Goal: Transaction & Acquisition: Obtain resource

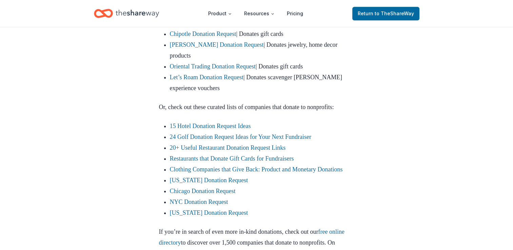
scroll to position [474, 0]
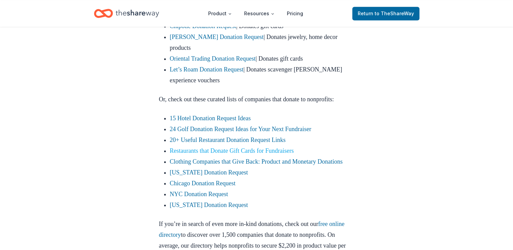
click at [246, 151] on link "Restaurants that Donate Gift Cards for Fundraisers" at bounding box center [232, 151] width 124 height 7
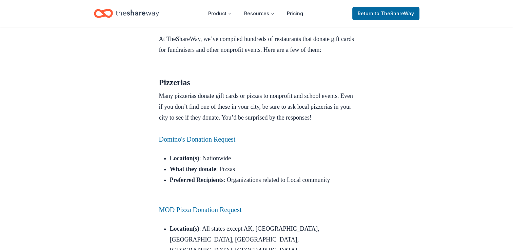
scroll to position [262, 0]
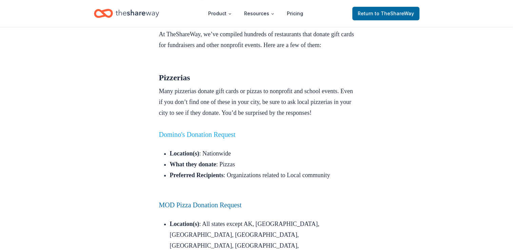
click at [225, 138] on link "Domino's Donation Request" at bounding box center [197, 134] width 77 height 7
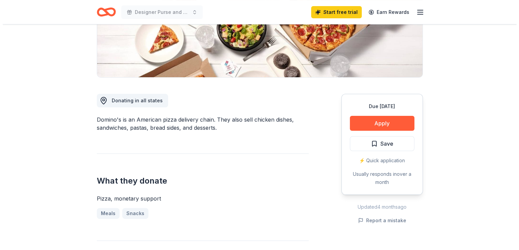
scroll to position [134, 0]
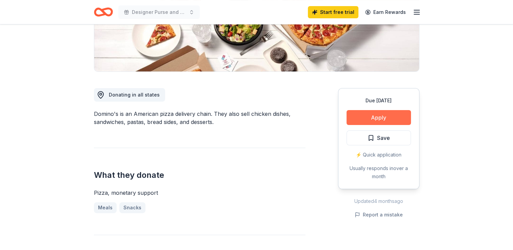
click at [374, 114] on button "Apply" at bounding box center [379, 117] width 64 height 15
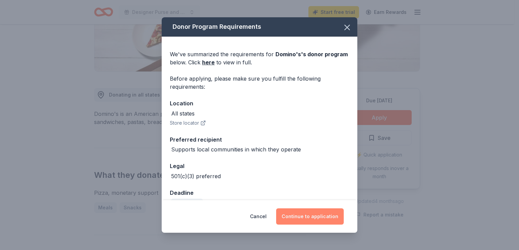
click at [320, 214] on button "Continue to application" at bounding box center [310, 217] width 68 height 16
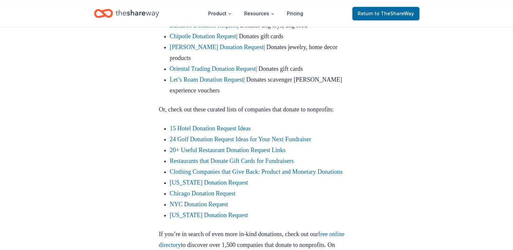
scroll to position [466, 0]
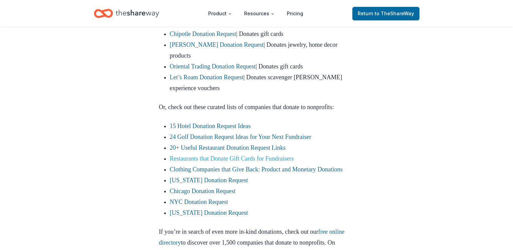
click at [248, 161] on link "Restaurants that Donate Gift Cards for Fundraisers" at bounding box center [232, 158] width 124 height 7
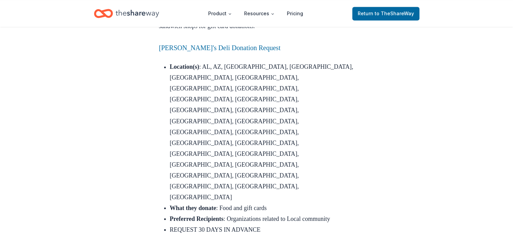
scroll to position [1174, 0]
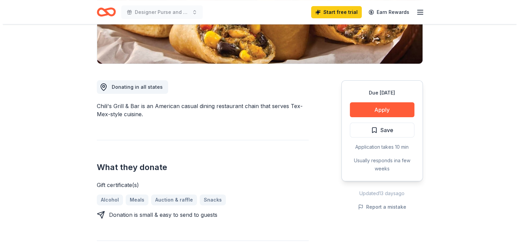
scroll to position [143, 0]
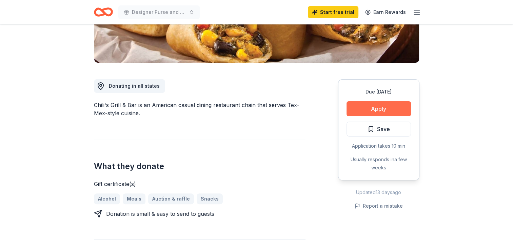
click at [400, 102] on button "Apply" at bounding box center [379, 108] width 64 height 15
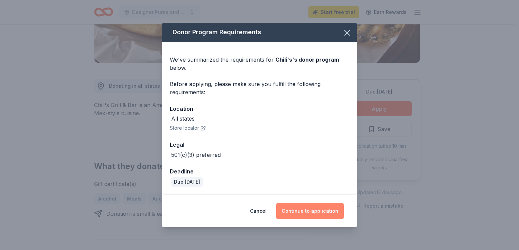
click at [321, 208] on button "Continue to application" at bounding box center [310, 211] width 68 height 16
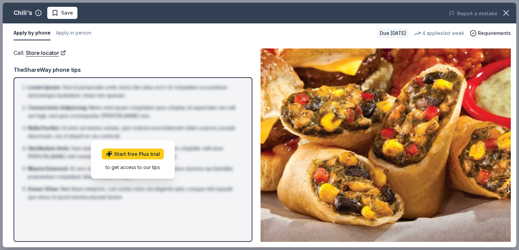
click at [55, 58] on div "Call : Store locator TheShareWay phone tips Lorem Ipsum : Sed ut perspiciatis u…" at bounding box center [133, 146] width 239 height 194
click at [56, 56] on link "Store locator" at bounding box center [46, 53] width 40 height 9
